Goal: Information Seeking & Learning: Learn about a topic

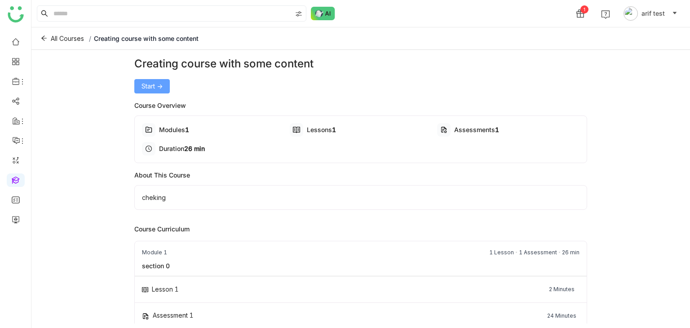
click at [164, 85] on button "Start ->" at bounding box center [151, 86] width 35 height 14
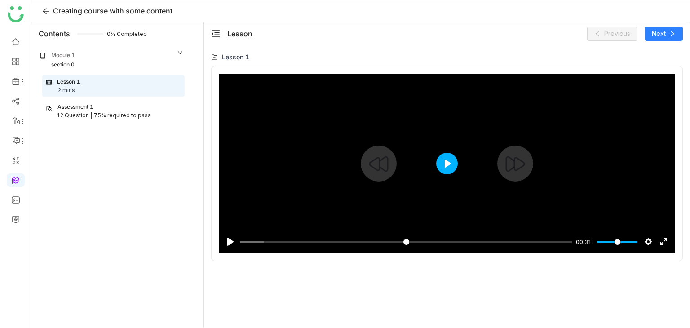
click at [445, 163] on button "Play" at bounding box center [447, 164] width 22 height 22
click at [390, 242] on input "Seek" at bounding box center [404, 242] width 329 height 9
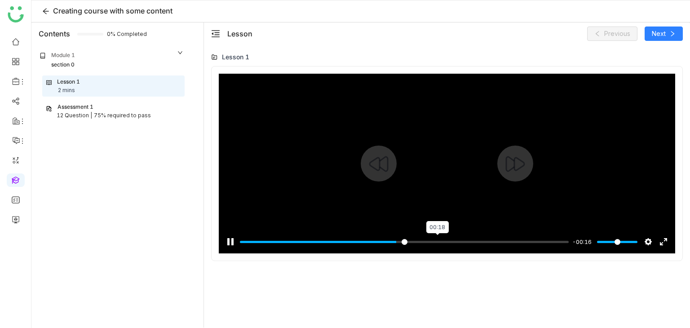
click at [436, 244] on input "Seek" at bounding box center [404, 242] width 329 height 9
click at [505, 245] on input "Seek" at bounding box center [404, 242] width 329 height 9
click at [548, 238] on input "Seek" at bounding box center [404, 242] width 329 height 9
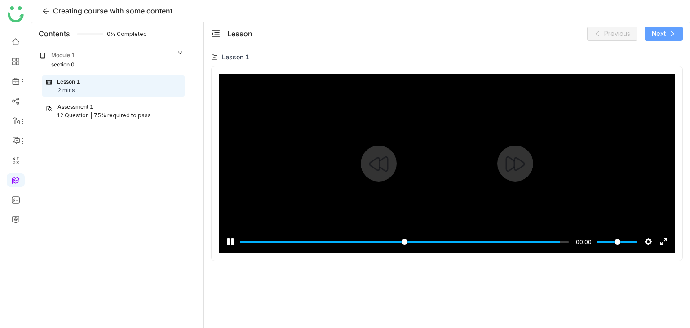
type input "*****"
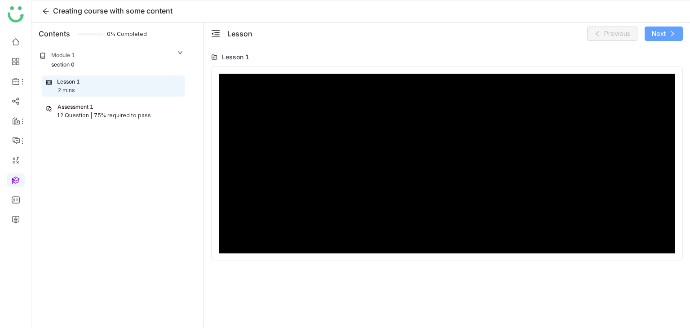
click at [667, 32] on button "Next" at bounding box center [663, 33] width 38 height 14
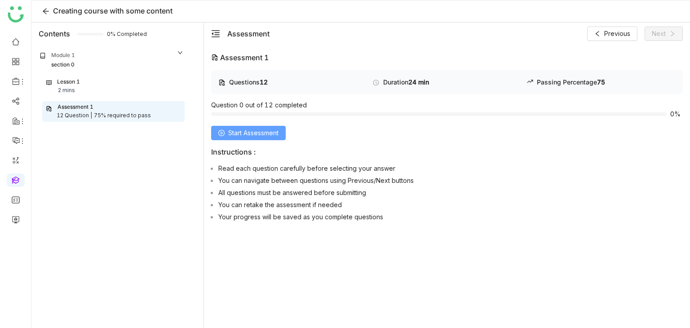
click at [225, 134] on button "Start Assessment" at bounding box center [248, 133] width 75 height 14
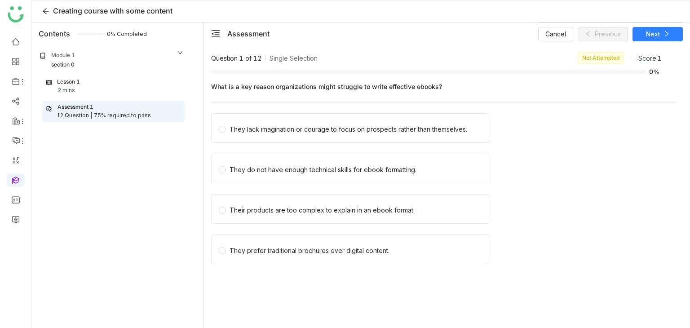
click at [225, 134] on div "They lack imagination or courage to focus on prospects rather than themselves." at bounding box center [350, 128] width 279 height 30
click at [652, 33] on span "Next" at bounding box center [653, 34] width 14 height 10
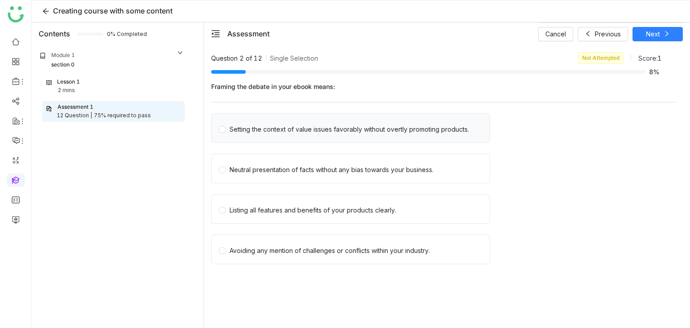
click at [281, 126] on div "Setting the context of value issues favorably without overtly promoting product…" at bounding box center [348, 129] width 239 height 10
click at [654, 33] on span "Next" at bounding box center [653, 34] width 14 height 10
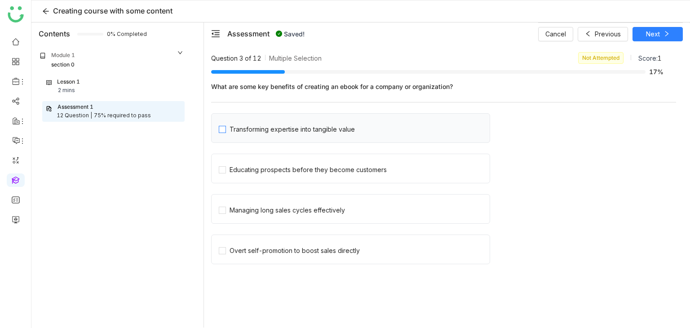
click at [308, 125] on div "Transforming expertise into tangible value" at bounding box center [291, 129] width 125 height 10
click at [655, 35] on span "Next" at bounding box center [653, 34] width 14 height 10
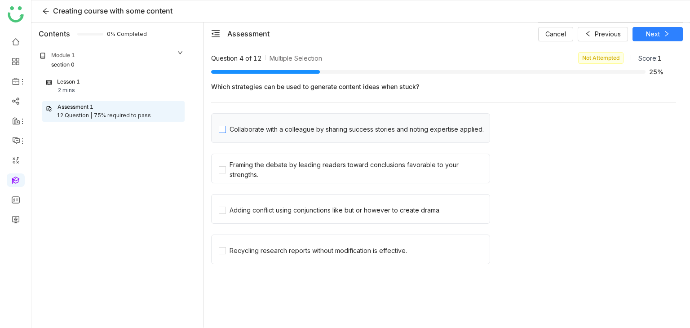
click at [255, 124] on div "Collaborate with a colleague by sharing success stories and noting expertise ap…" at bounding box center [356, 129] width 254 height 10
click at [241, 176] on div "Framing the debate by leading readers toward conclusions favorable to your stre…" at bounding box center [357, 170] width 256 height 20
click at [652, 34] on span "Next" at bounding box center [653, 34] width 14 height 10
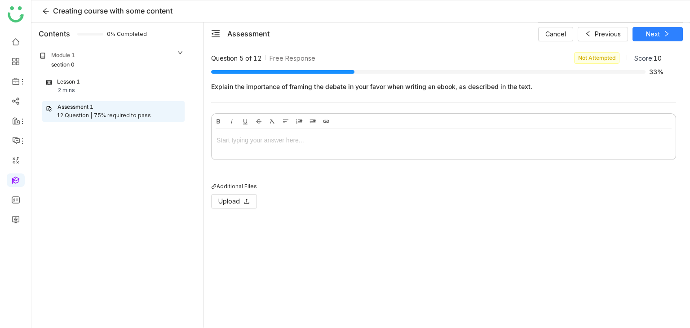
click at [260, 143] on div at bounding box center [443, 140] width 454 height 10
click at [662, 27] on button "Next" at bounding box center [657, 34] width 50 height 14
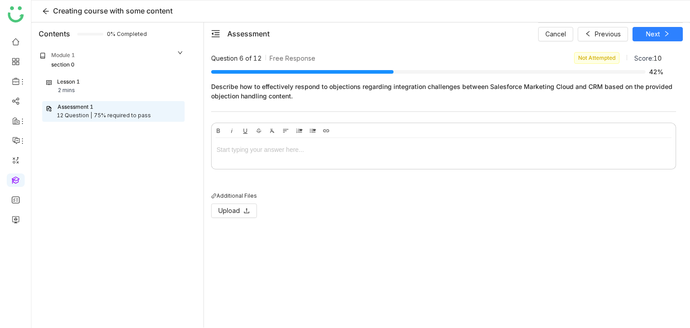
drag, startPoint x: 391, startPoint y: 167, endPoint x: 393, endPoint y: 163, distance: 5.0
click at [391, 167] on div at bounding box center [443, 167] width 465 height 4
click at [400, 155] on div at bounding box center [443, 151] width 464 height 27
click at [654, 39] on button "Next" at bounding box center [657, 34] width 50 height 14
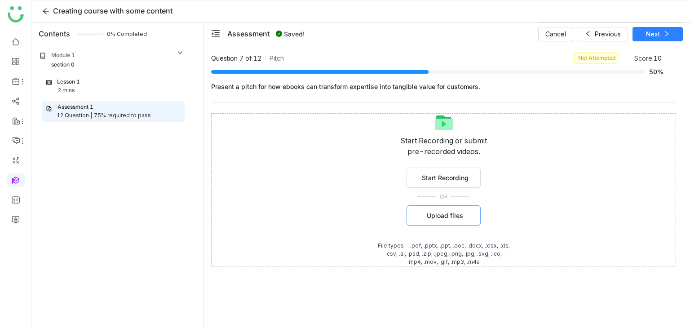
click at [442, 222] on button "Upload files" at bounding box center [443, 215] width 74 height 20
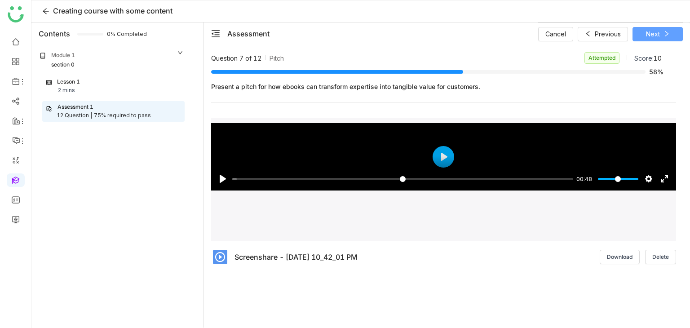
click at [672, 33] on button "Next" at bounding box center [657, 34] width 50 height 14
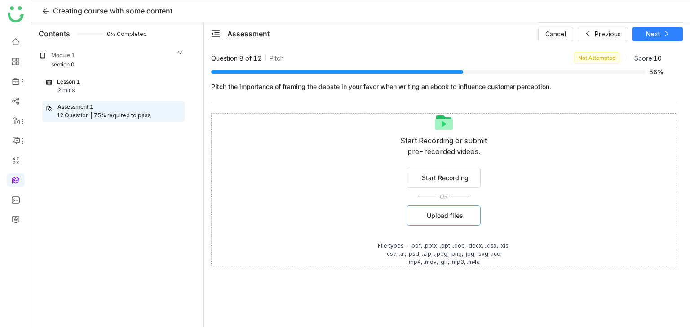
click at [420, 209] on button "Upload files" at bounding box center [443, 215] width 74 height 20
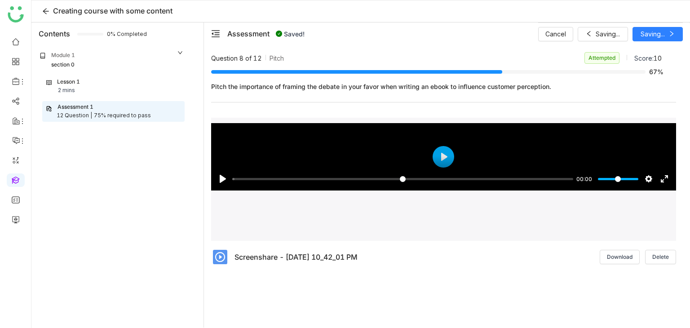
click at [354, 322] on div "Question 8 of 12 Pitch Attempted Score: 10 67% Pitch the importance of framing …" at bounding box center [446, 189] width 471 height 275
click at [666, 38] on button "Next" at bounding box center [657, 34] width 50 height 14
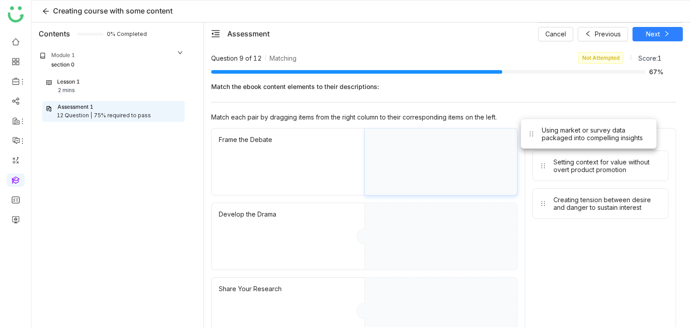
drag, startPoint x: 559, startPoint y: 167, endPoint x: 547, endPoint y: 137, distance: 33.1
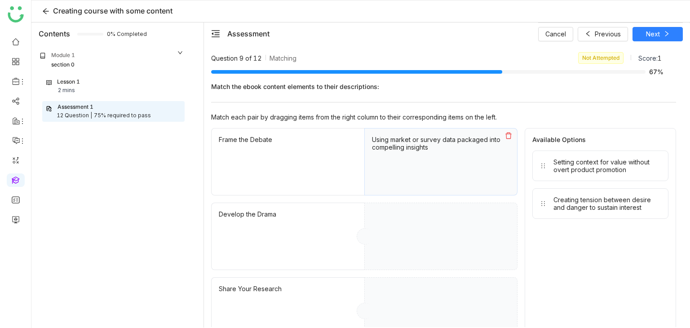
click at [511, 135] on icon at bounding box center [508, 135] width 7 height 7
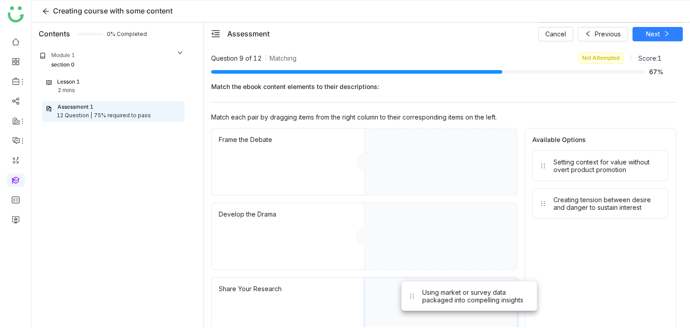
drag, startPoint x: 558, startPoint y: 242, endPoint x: 426, endPoint y: 298, distance: 143.9
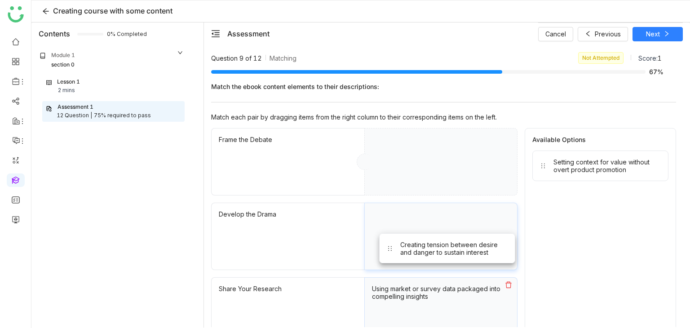
drag, startPoint x: 566, startPoint y: 208, endPoint x: 413, endPoint y: 254, distance: 159.8
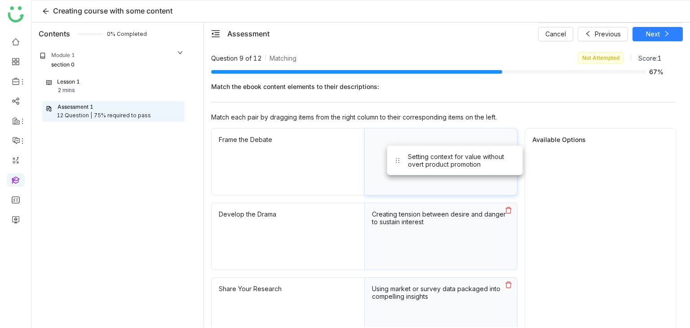
drag, startPoint x: 577, startPoint y: 176, endPoint x: 431, endPoint y: 171, distance: 145.6
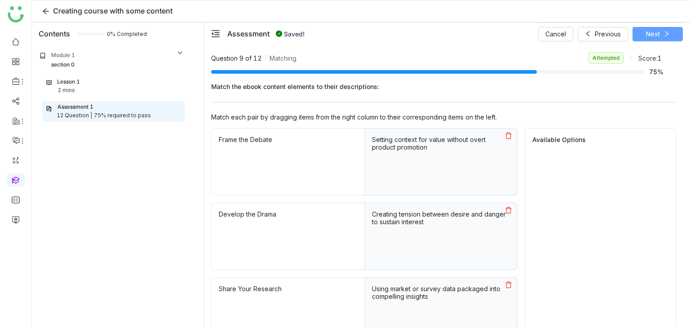
click at [654, 31] on span "Next" at bounding box center [653, 34] width 14 height 10
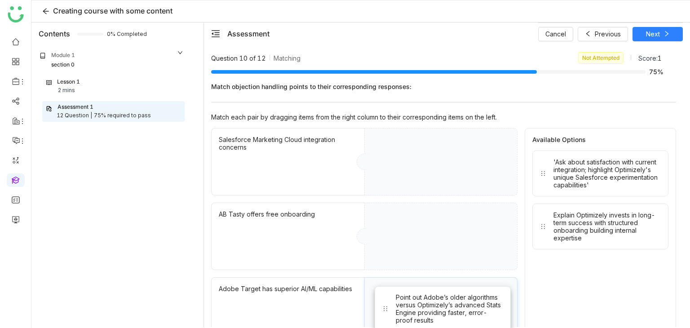
drag, startPoint x: 592, startPoint y: 169, endPoint x: 434, endPoint y: 306, distance: 208.5
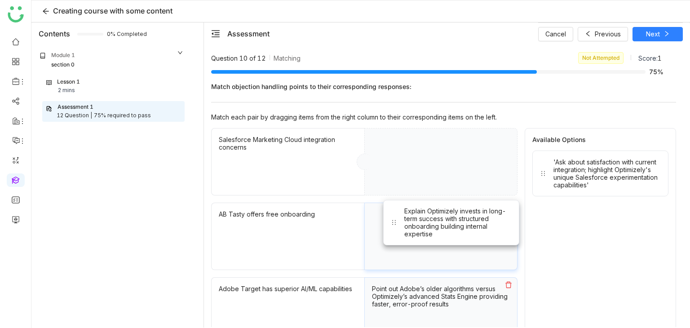
drag, startPoint x: 591, startPoint y: 233, endPoint x: 442, endPoint y: 230, distance: 149.1
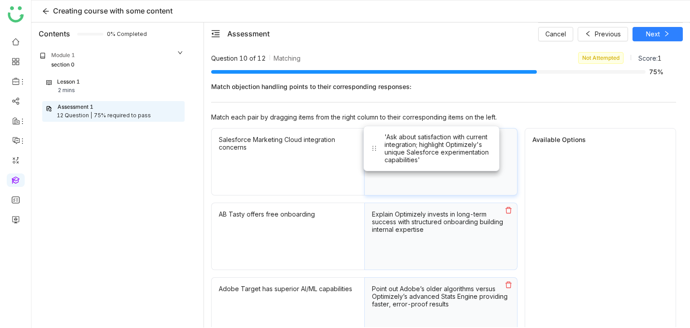
drag, startPoint x: 575, startPoint y: 181, endPoint x: 406, endPoint y: 157, distance: 170.1
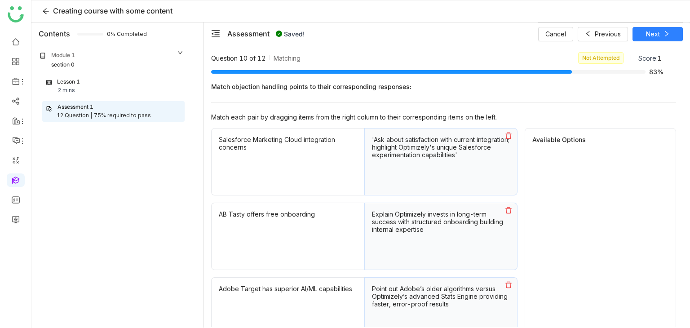
scroll to position [24, 0]
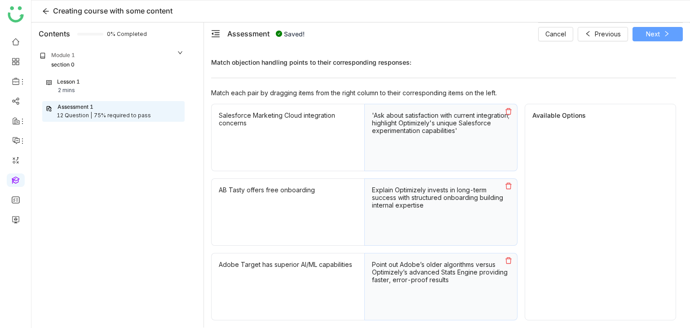
click at [657, 31] on span "Next" at bounding box center [653, 34] width 14 height 10
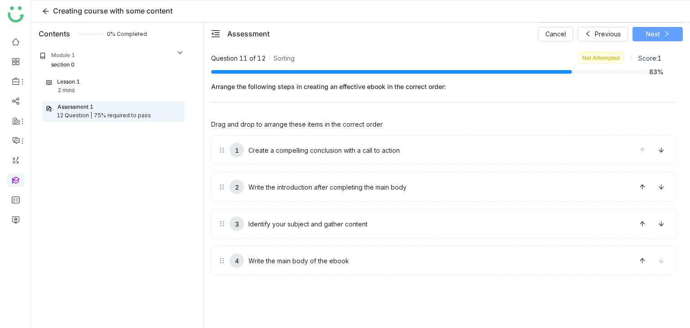
click at [667, 27] on button "Next" at bounding box center [657, 34] width 50 height 14
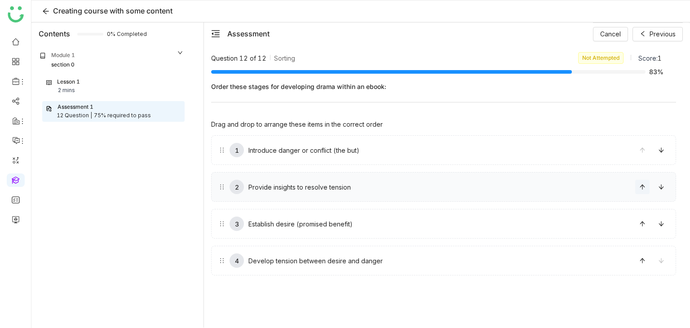
click at [641, 185] on icon at bounding box center [642, 187] width 6 height 6
click at [640, 225] on icon at bounding box center [642, 223] width 6 height 6
click at [653, 53] on div "Score: 1" at bounding box center [649, 57] width 23 height 9
click at [659, 35] on span "Previous" at bounding box center [662, 34] width 26 height 10
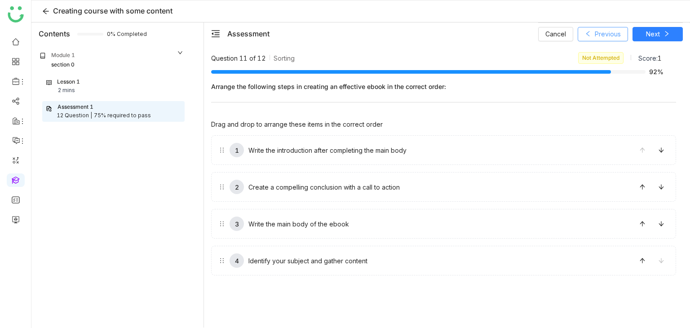
click at [596, 37] on span "Previous" at bounding box center [608, 34] width 26 height 10
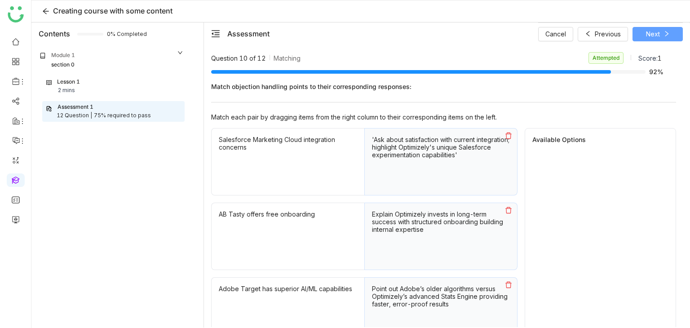
click at [642, 34] on button "Next" at bounding box center [657, 34] width 50 height 14
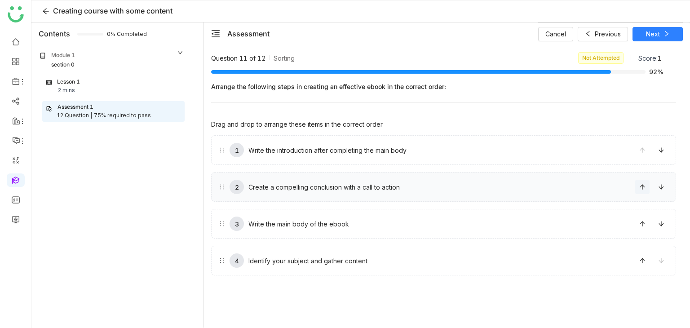
click at [642, 189] on icon at bounding box center [641, 186] width 5 height 5
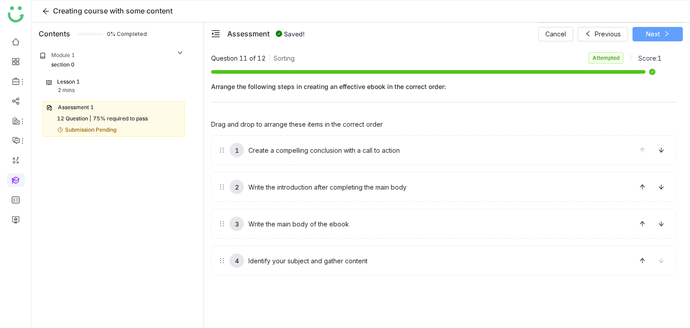
click at [660, 32] on button "Next" at bounding box center [657, 34] width 50 height 14
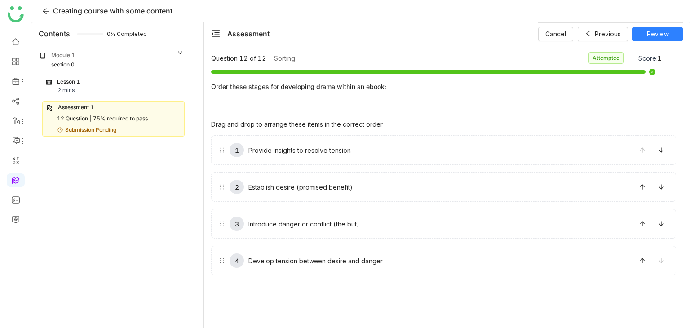
click at [615, 25] on div "Cancel Previous Review" at bounding box center [610, 33] width 145 height 22
click at [614, 37] on span "Previous" at bounding box center [608, 34] width 26 height 10
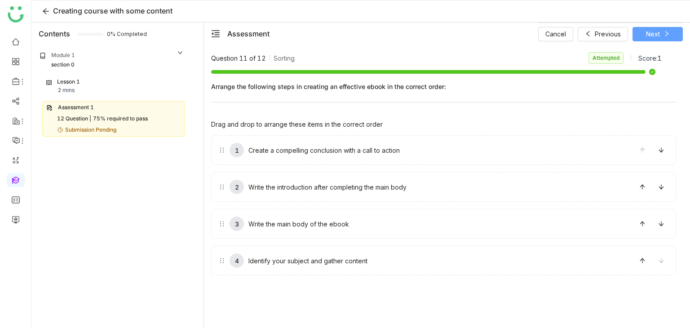
click at [658, 37] on span "Next" at bounding box center [653, 34] width 14 height 10
click at [658, 37] on span "Review" at bounding box center [658, 34] width 22 height 10
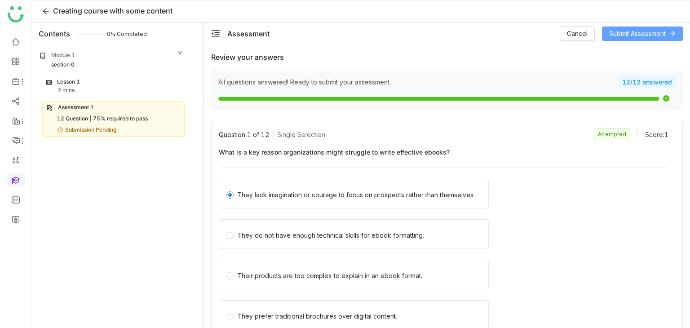
click at [658, 37] on span "Submit Assessment" at bounding box center [637, 34] width 57 height 10
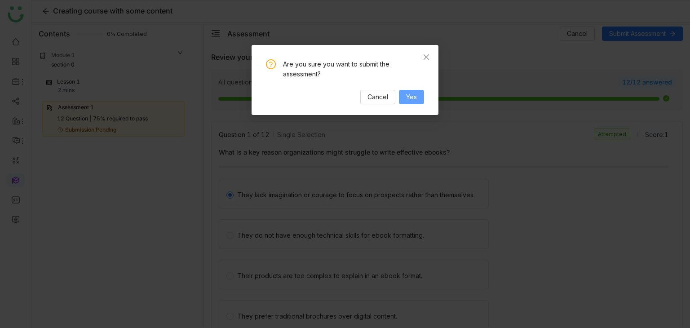
click at [416, 100] on span "Yes" at bounding box center [411, 97] width 11 height 10
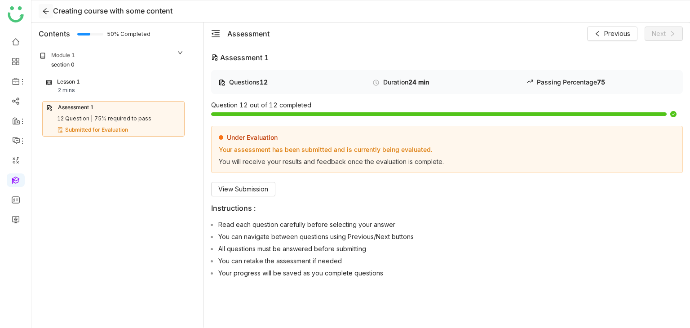
click at [47, 11] on icon at bounding box center [45, 11] width 7 height 7
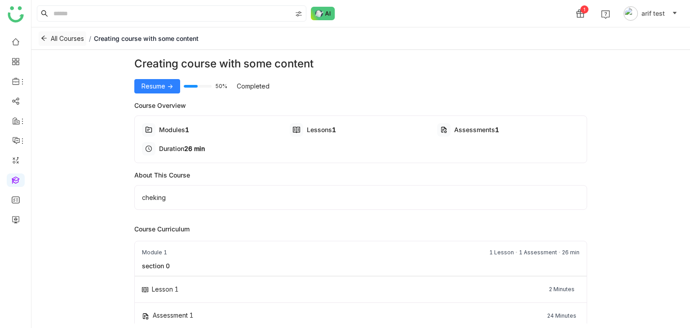
click at [43, 38] on icon at bounding box center [44, 38] width 6 height 6
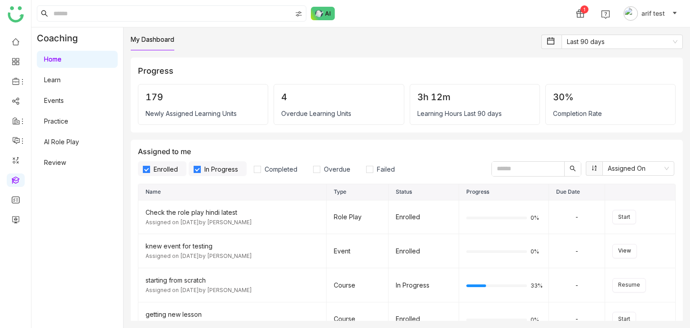
click at [61, 82] on link "Learn" at bounding box center [52, 80] width 17 height 8
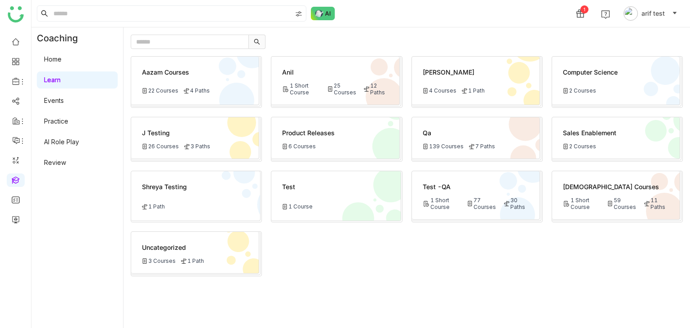
click at [447, 133] on div "Qa" at bounding box center [476, 132] width 106 height 9
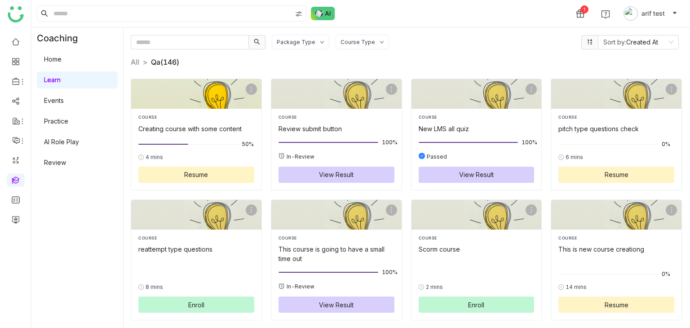
click at [202, 124] on div "Creating course with some content" at bounding box center [196, 128] width 116 height 9
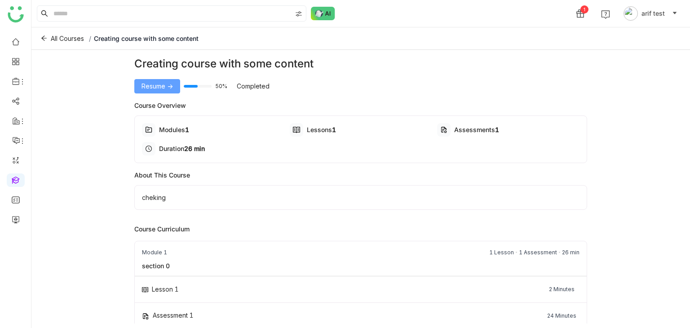
click at [154, 87] on span "Resume ->" at bounding box center [156, 86] width 31 height 10
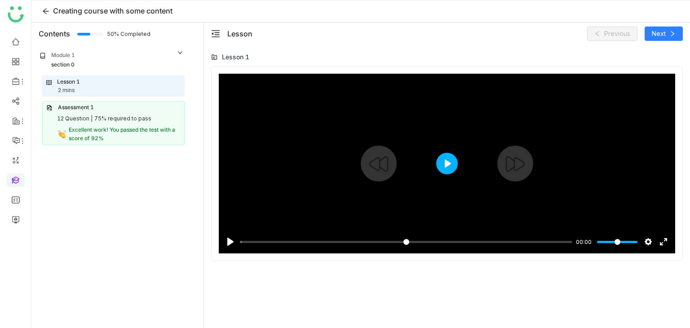
click at [447, 171] on button "Play" at bounding box center [447, 164] width 22 height 22
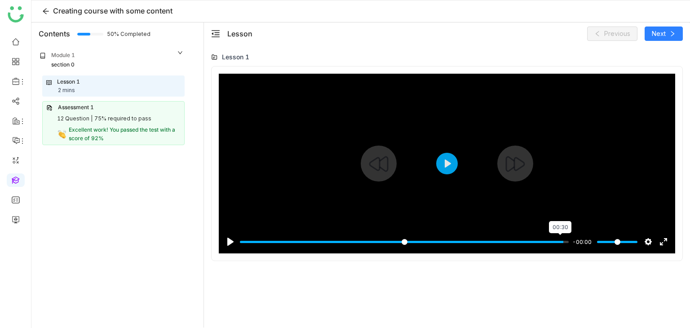
click at [559, 243] on input "Seek" at bounding box center [404, 242] width 329 height 9
type input "***"
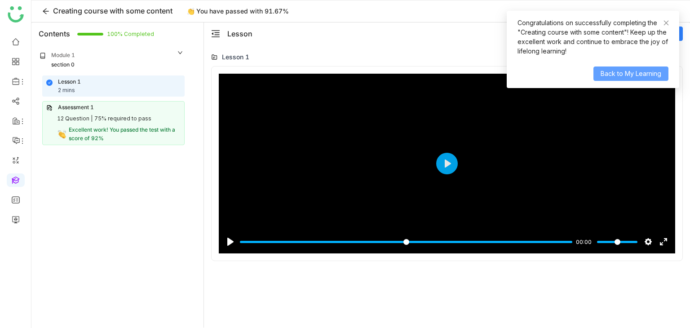
click at [633, 78] on span "Back to My Learning" at bounding box center [630, 74] width 61 height 10
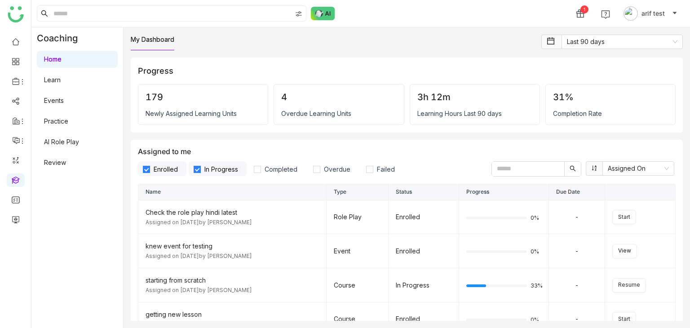
click at [61, 84] on link "Learn" at bounding box center [52, 80] width 17 height 8
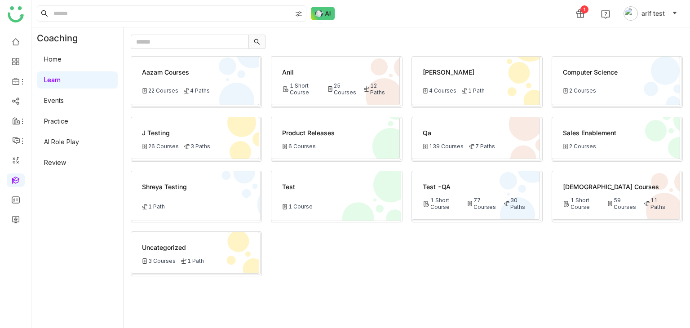
click at [490, 139] on div "Qa 139 Courses 7 Paths" at bounding box center [476, 138] width 128 height 42
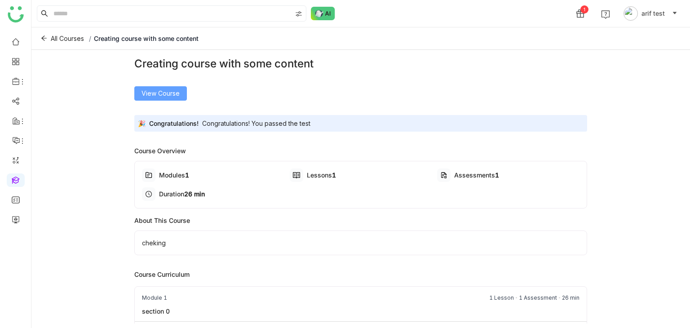
click at [173, 99] on button "View Course" at bounding box center [160, 93] width 53 height 14
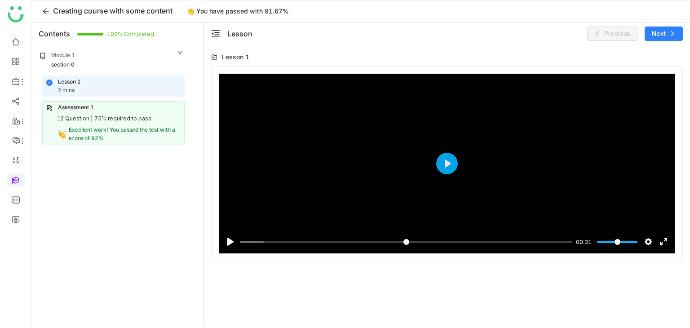
click at [142, 106] on div "Assessment 1" at bounding box center [113, 107] width 134 height 9
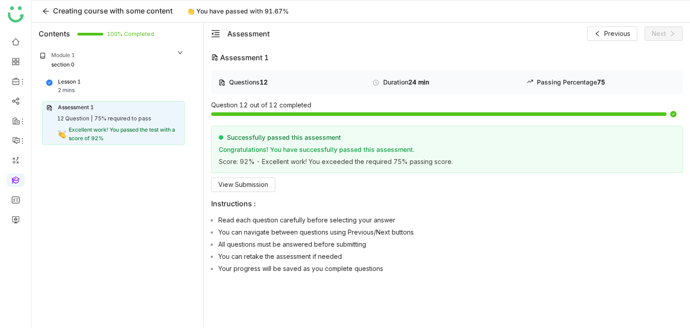
click at [142, 106] on div "Assessment 1" at bounding box center [113, 107] width 134 height 9
click at [143, 84] on div "Lesson 1 2 mins" at bounding box center [113, 86] width 134 height 17
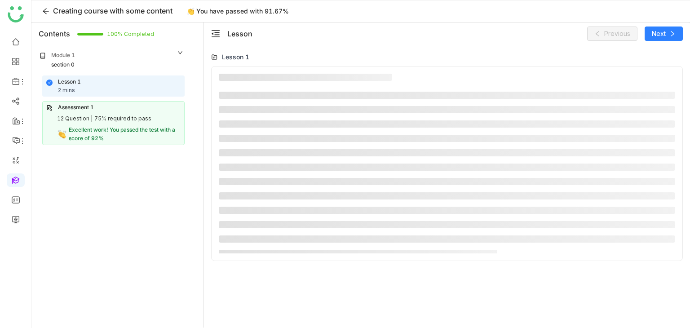
click at [143, 120] on div "75% required to pass" at bounding box center [122, 119] width 57 height 9
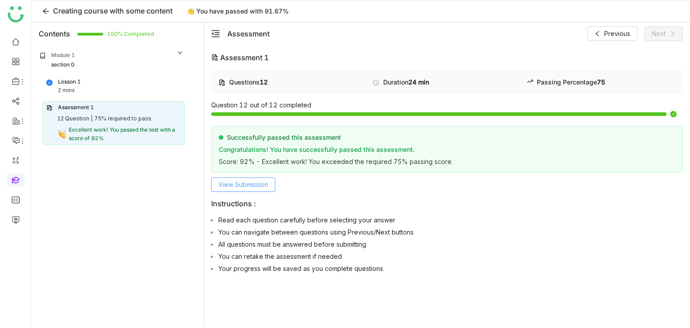
click at [260, 185] on span "View Submission" at bounding box center [243, 185] width 50 height 10
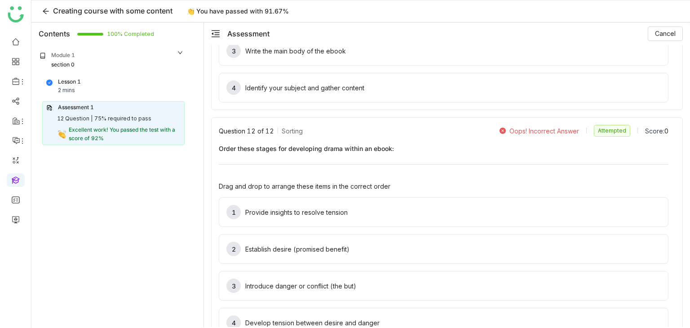
scroll to position [3998, 0]
